Goal: Contribute content: Contribute content

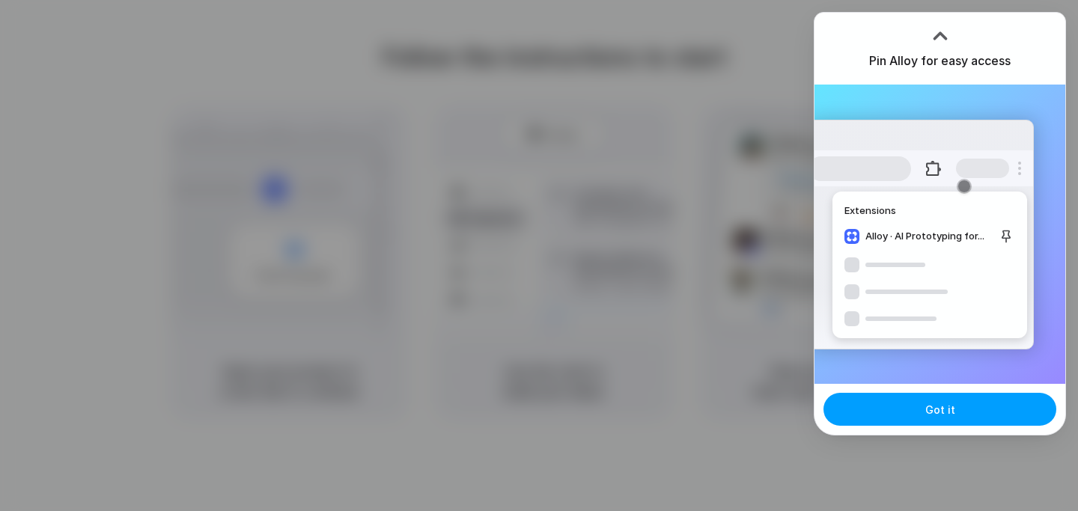
click at [902, 406] on button "Got it" at bounding box center [940, 409] width 233 height 33
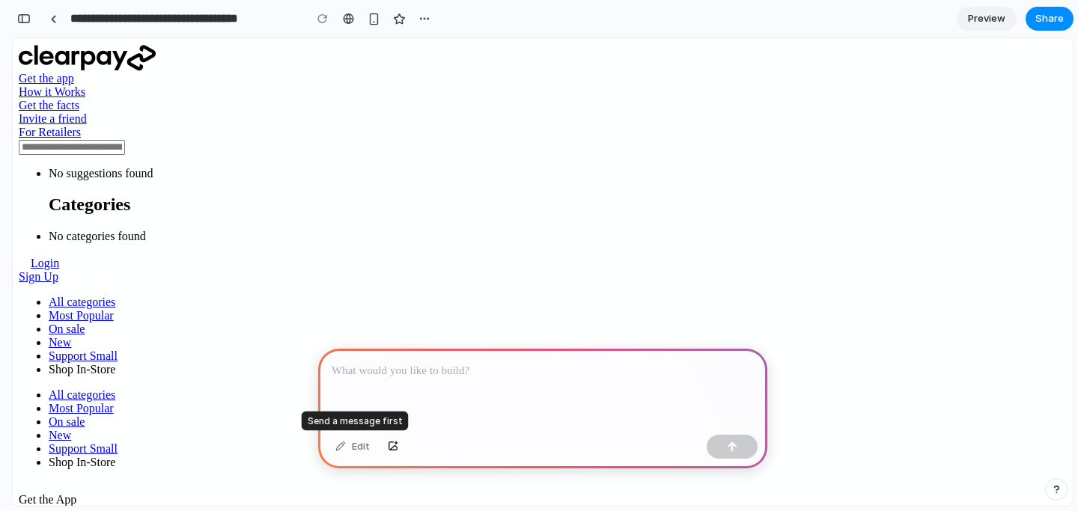
click at [352, 450] on div "Edit" at bounding box center [352, 447] width 49 height 24
click at [369, 371] on p at bounding box center [543, 371] width 422 height 18
click at [375, 370] on p at bounding box center [543, 371] width 422 height 18
click at [397, 446] on div "button" at bounding box center [393, 447] width 10 height 9
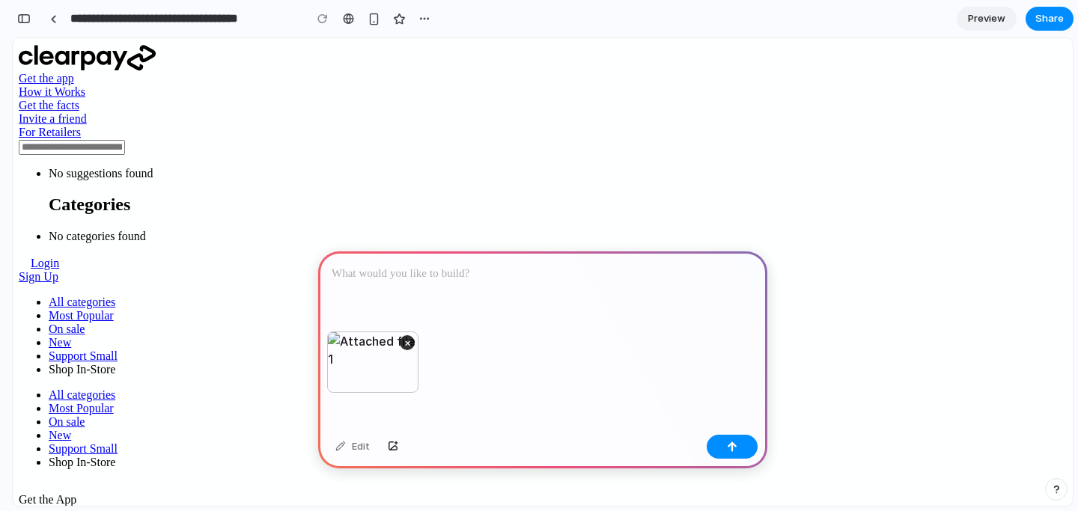
click at [368, 283] on div at bounding box center [542, 292] width 449 height 80
click at [512, 270] on p "**********" at bounding box center [540, 274] width 416 height 18
click at [606, 276] on p "**********" at bounding box center [540, 274] width 416 height 18
click at [726, 447] on button "button" at bounding box center [732, 447] width 51 height 24
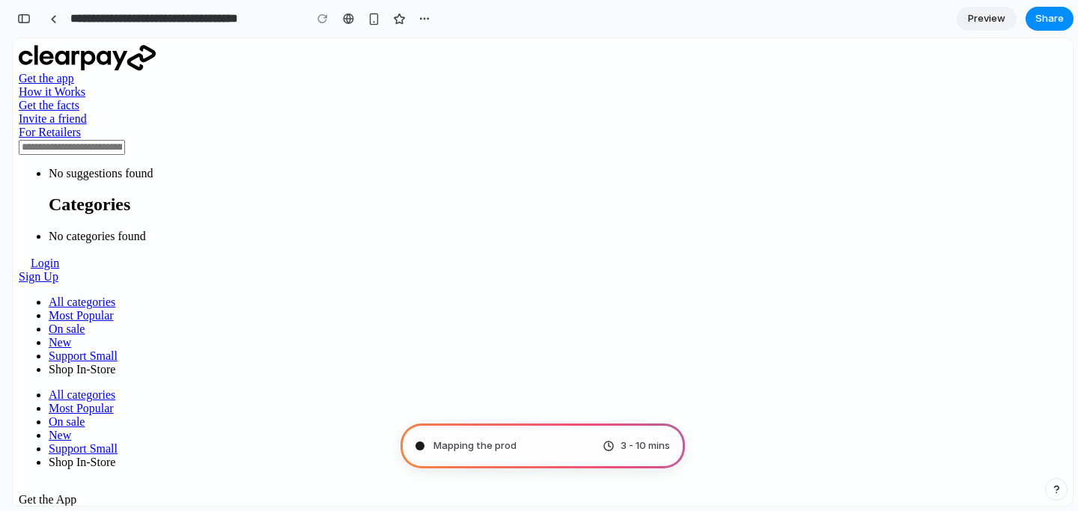
click at [85, 323] on link "On sale" at bounding box center [67, 329] width 36 height 13
click at [610, 450] on div "3 - 10 mins" at bounding box center [636, 446] width 67 height 15
type input "**********"
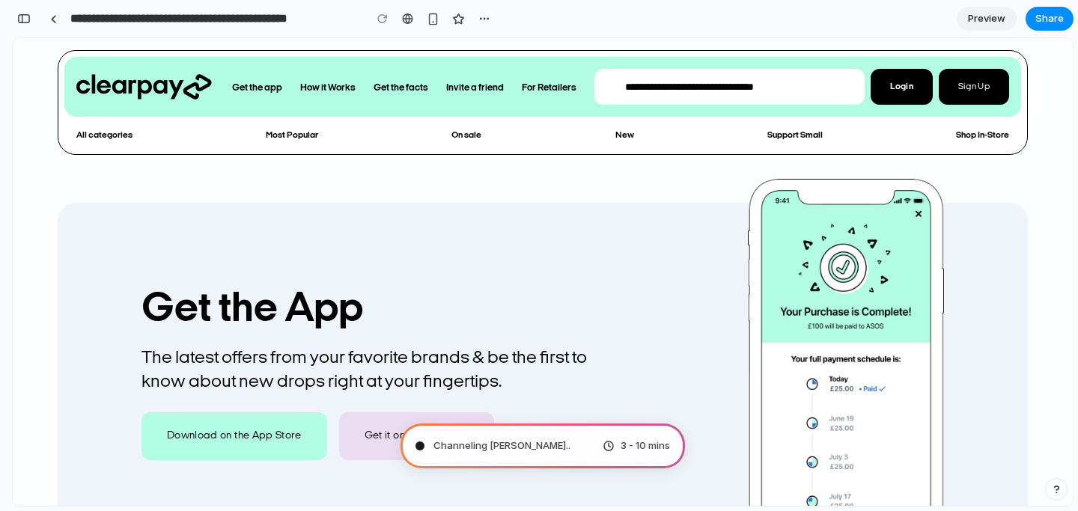
click at [273, 83] on link "Get the app" at bounding box center [257, 88] width 74 height 22
click at [1000, 18] on span "Preview" at bounding box center [986, 18] width 37 height 15
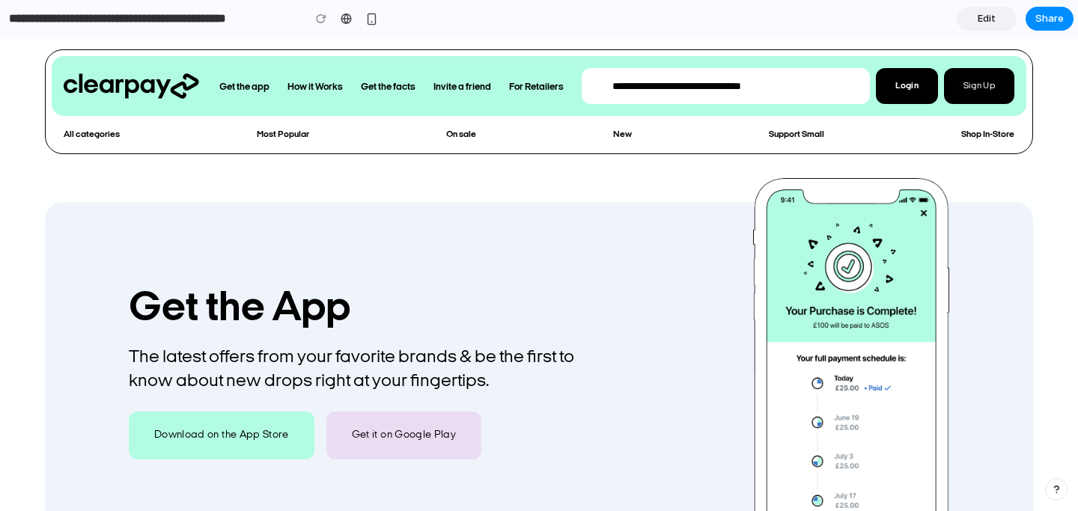
click at [529, 82] on link "For Retailers" at bounding box center [536, 87] width 79 height 22
click at [972, 23] on link "Edit" at bounding box center [987, 19] width 60 height 24
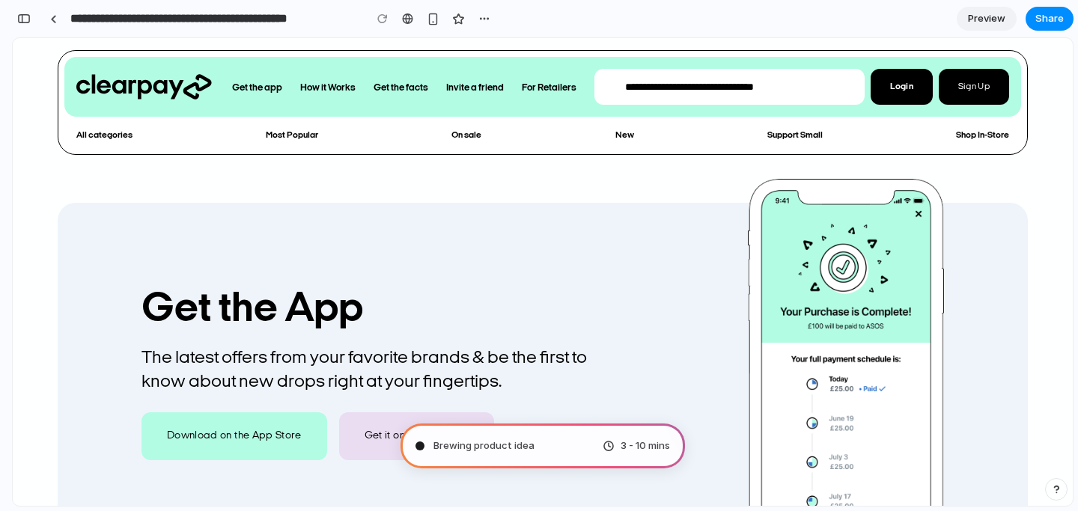
click at [496, 443] on span "Brewing product idea" at bounding box center [484, 446] width 101 height 15
click at [432, 19] on div "button" at bounding box center [433, 19] width 13 height 13
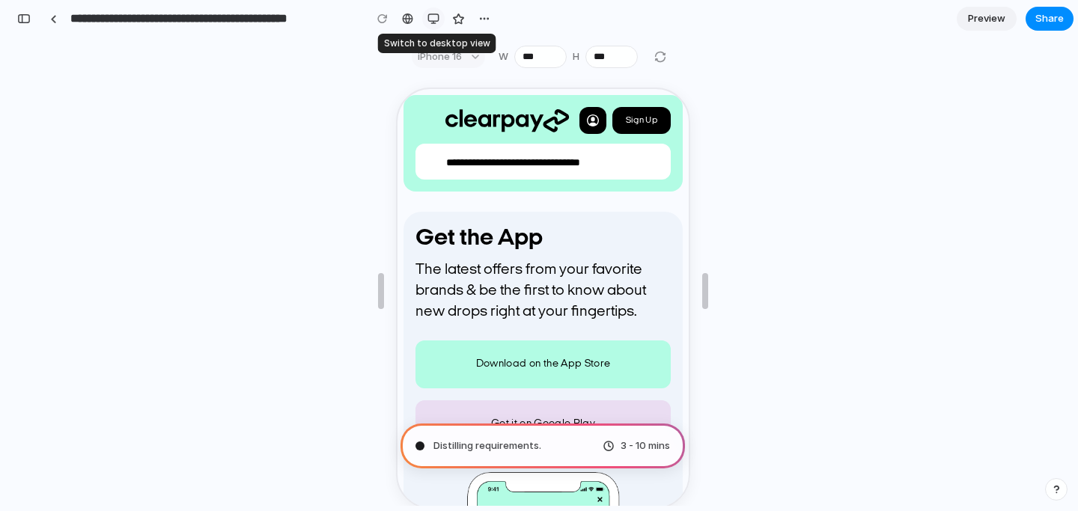
scroll to position [680, 0]
click at [432, 19] on div "button" at bounding box center [434, 19] width 12 height 12
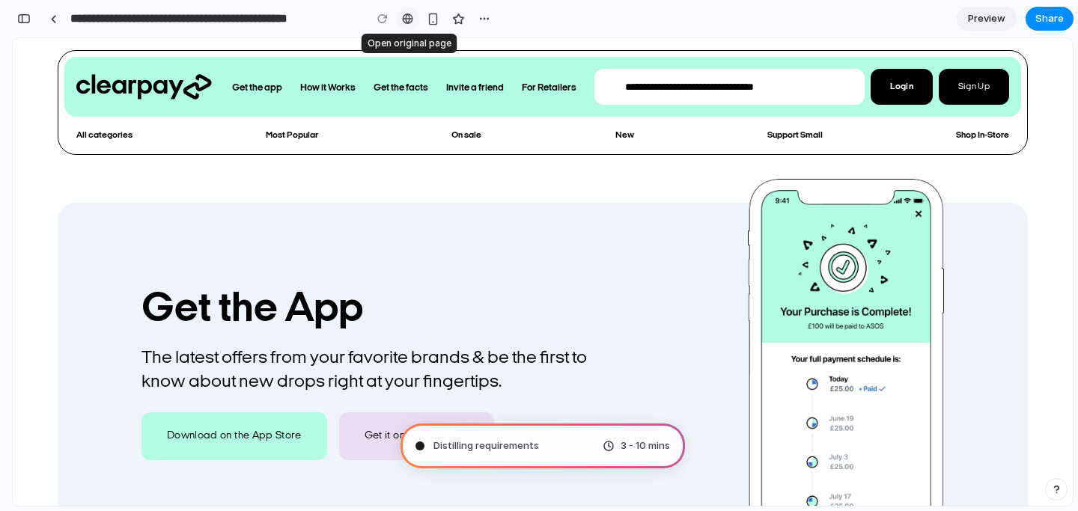
click at [404, 19] on div at bounding box center [407, 19] width 11 height 12
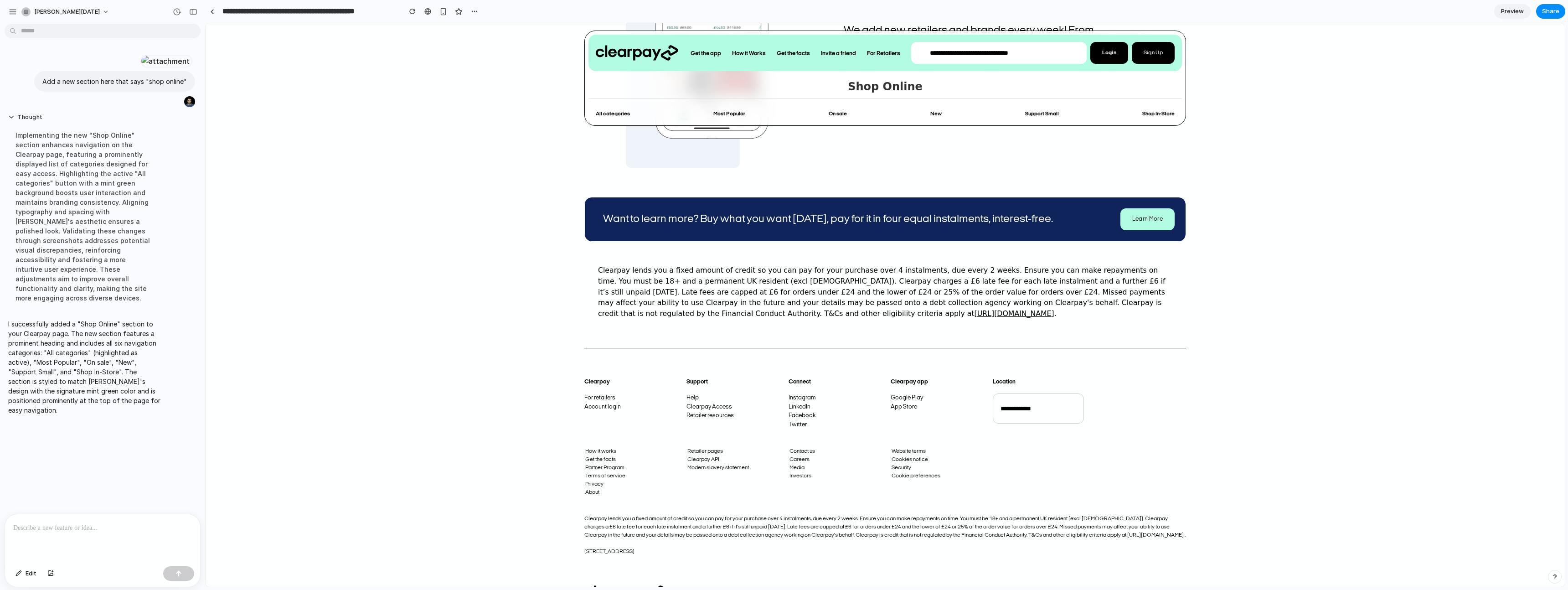
scroll to position [0, 0]
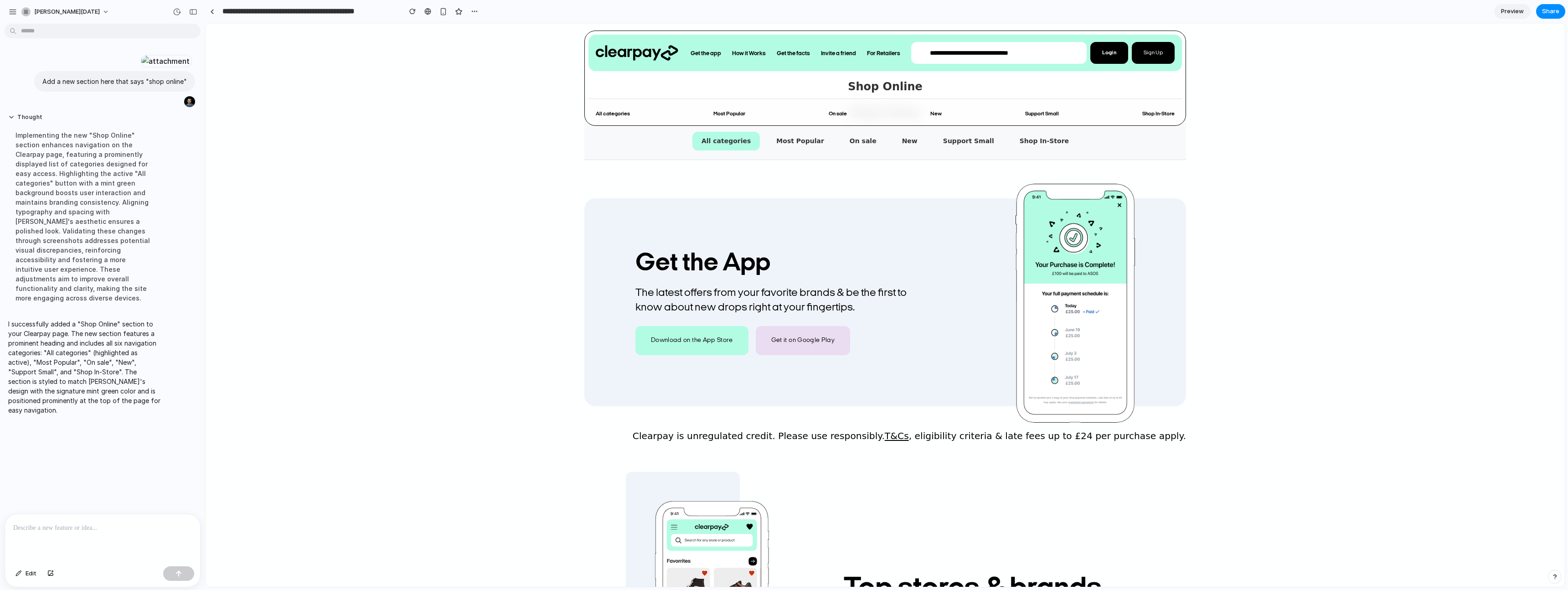
click at [87, 292] on div "Implementing the new "Shop Online" section enhances navigation on the Clearpay …" at bounding box center [84, 216] width 152 height 183
click at [610, 112] on link "All categories" at bounding box center [613, 114] width 49 height 13
click at [656, 108] on link "Most Popular" at bounding box center [729, 114] width 46 height 13
click at [656, 108] on link "On sale" at bounding box center [838, 114] width 33 height 13
